Goal: Task Accomplishment & Management: Use online tool/utility

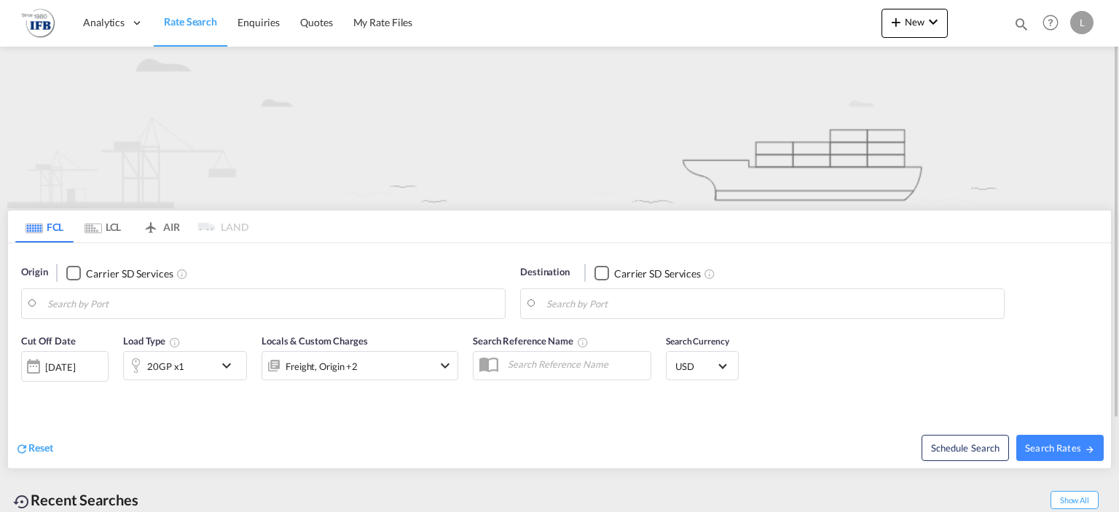
type input "[GEOGRAPHIC_DATA], [GEOGRAPHIC_DATA]"
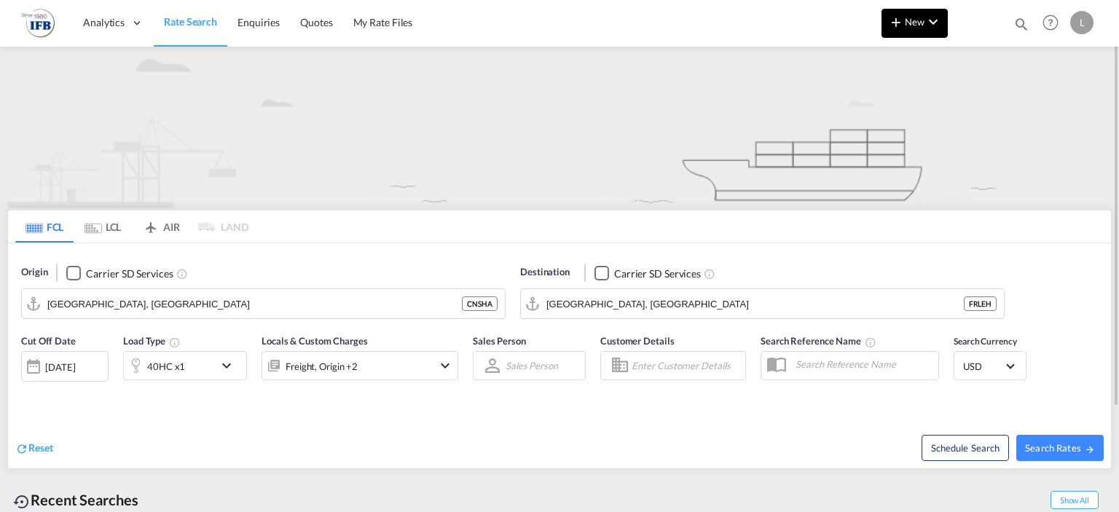
click at [930, 23] on md-icon "icon-chevron-down" at bounding box center [933, 21] width 17 height 17
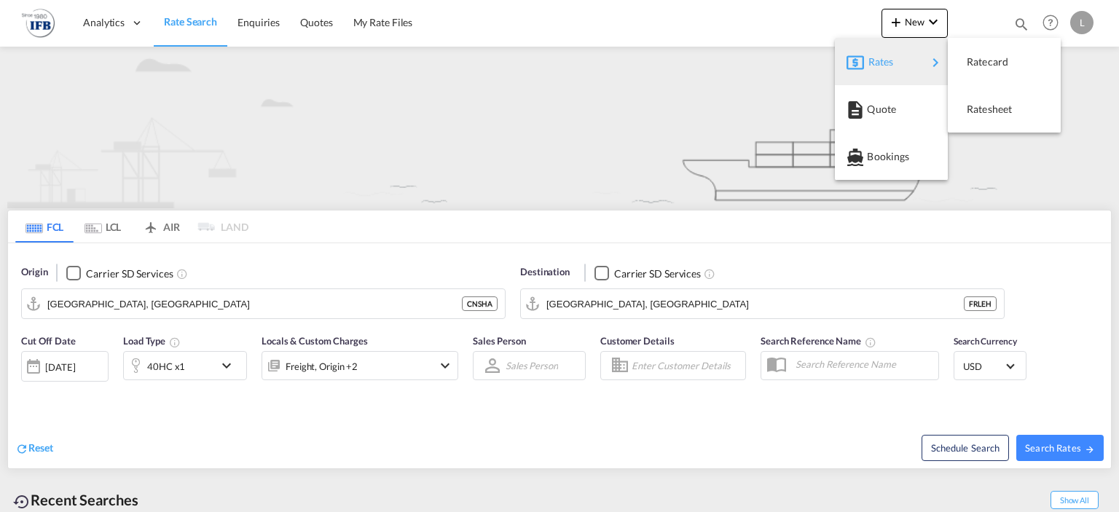
click at [912, 58] on div "Rates" at bounding box center [898, 62] width 58 height 36
click at [983, 111] on span "Ratesheet" at bounding box center [975, 109] width 16 height 29
